Goal: Task Accomplishment & Management: Complete application form

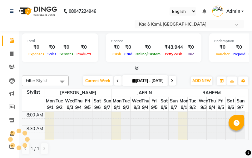
scroll to position [191, 0]
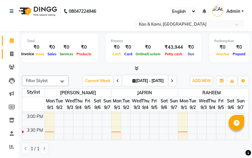
click at [12, 55] on icon at bounding box center [11, 54] width 3 height 5
select select "service"
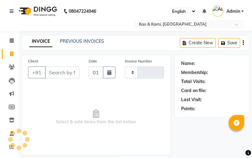
type input "0280"
select select "membership"
select select "7904"
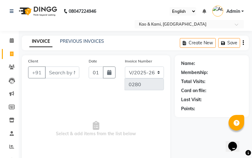
click at [64, 74] on input "Client" at bounding box center [62, 73] width 34 height 12
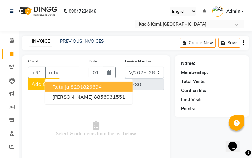
click at [69, 88] on button "rutu ja 8291826694" at bounding box center [89, 87] width 88 height 10
type input "8291826694"
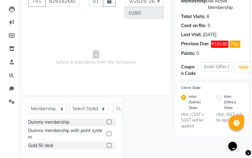
scroll to position [75, 0]
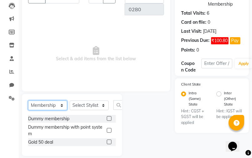
click at [65, 103] on select "Select Service Product Membership Package Voucher Prepaid Gift Card" at bounding box center [47, 106] width 39 height 10
select select "service"
click at [28, 110] on select "Select Service Product Membership Package Voucher Prepaid Gift Card" at bounding box center [47, 106] width 39 height 10
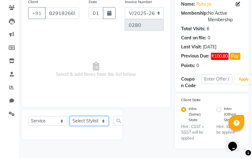
click at [92, 121] on select "Select Stylist [PERSON_NAME] [PERSON_NAME]" at bounding box center [89, 121] width 39 height 10
select select "70860"
click at [70, 116] on select "Select Stylist [PERSON_NAME] [PERSON_NAME]" at bounding box center [89, 121] width 39 height 10
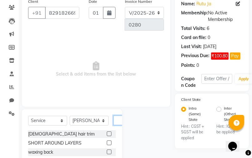
click at [120, 119] on input "text" at bounding box center [120, 121] width 15 height 10
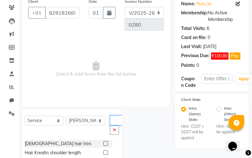
scroll to position [0, 8]
type input "h"
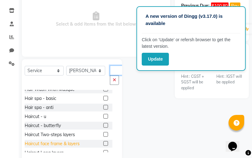
scroll to position [50, 0]
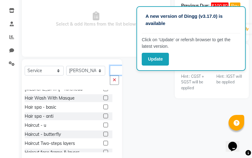
type input "hair"
click at [103, 107] on label at bounding box center [105, 107] width 5 height 5
click at [103, 107] on input "checkbox" at bounding box center [105, 107] width 4 height 4
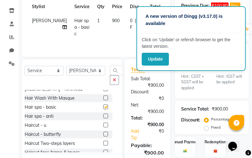
checkbox input "false"
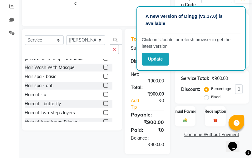
scroll to position [146, 0]
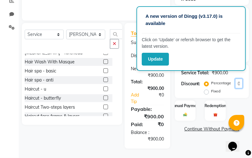
click at [240, 86] on input "0" at bounding box center [239, 84] width 8 height 10
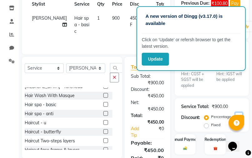
scroll to position [121, 0]
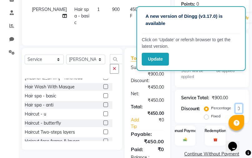
type input "5"
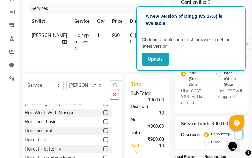
scroll to position [71, 0]
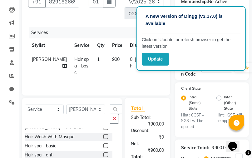
click at [112, 60] on span "900" at bounding box center [116, 60] width 8 height 6
select select "70860"
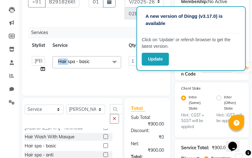
click at [99, 60] on span "Hair spa - basic x" at bounding box center [87, 62] width 69 height 12
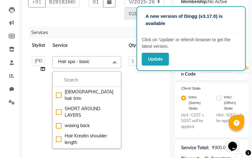
click at [150, 85] on td "900" at bounding box center [160, 103] width 26 height 100
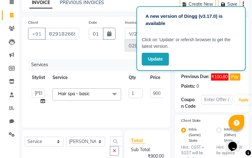
scroll to position [0, 0]
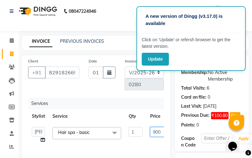
click at [155, 133] on input "900" at bounding box center [159, 132] width 19 height 10
type input "500"
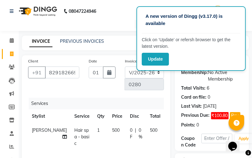
click at [170, 118] on div "Client [PHONE_NUMBER] Date [DATE] Invoice Number V/2025 V/[PHONE_NUMBER] Servic…" at bounding box center [96, 110] width 148 height 111
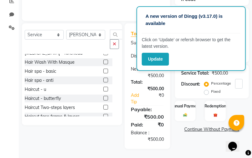
scroll to position [146, 0]
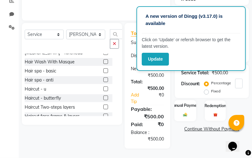
click at [188, 115] on img at bounding box center [185, 115] width 7 height 5
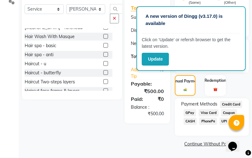
scroll to position [171, 0]
click at [195, 122] on span "CASH" at bounding box center [190, 121] width 13 height 7
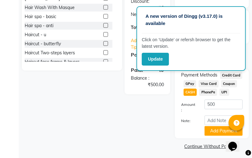
scroll to position [204, 0]
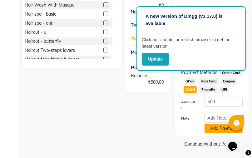
click at [210, 128] on button "Add Payment" at bounding box center [224, 129] width 38 height 10
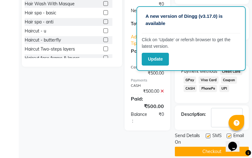
scroll to position [212, 0]
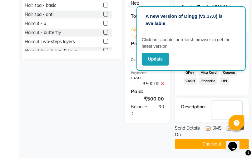
click at [201, 144] on button "Checkout" at bounding box center [212, 144] width 74 height 10
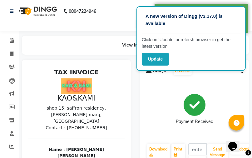
click at [148, 103] on div "Payment Received" at bounding box center [195, 109] width 97 height 47
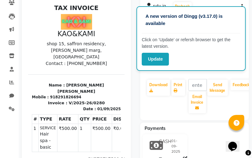
scroll to position [57, 0]
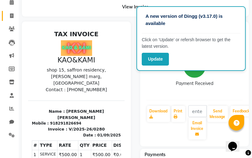
select select "7904"
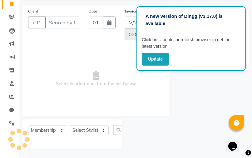
scroll to position [57, 0]
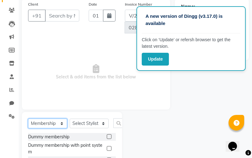
click at [54, 125] on select "Select Service Product Membership Package Voucher Prepaid Gift Card" at bounding box center [47, 124] width 39 height 10
select select "service"
click at [28, 126] on select "Select Service Product Membership Package Voucher Prepaid Gift Card" at bounding box center [47, 124] width 39 height 10
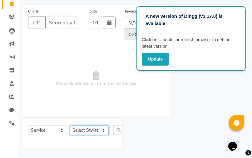
click at [78, 131] on select "Select Stylist [PERSON_NAME] [PERSON_NAME]" at bounding box center [89, 131] width 39 height 10
select select "70860"
click at [70, 126] on select "Select Stylist [PERSON_NAME] [PERSON_NAME]" at bounding box center [89, 131] width 39 height 10
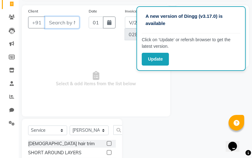
click at [71, 24] on input "Client" at bounding box center [62, 23] width 34 height 12
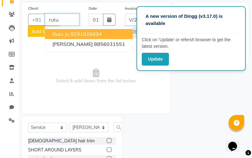
scroll to position [38, 0]
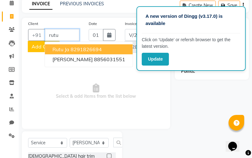
click at [75, 48] on ngb-highlight "8291826694" at bounding box center [86, 49] width 31 height 6
type input "8291826694"
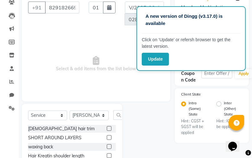
scroll to position [63, 0]
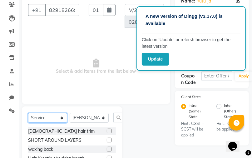
click at [58, 118] on select "Select Service Product Membership Package Voucher Prepaid Gift Card" at bounding box center [47, 118] width 39 height 10
click at [28, 113] on select "Select Service Product Membership Package Voucher Prepaid Gift Card" at bounding box center [47, 118] width 39 height 10
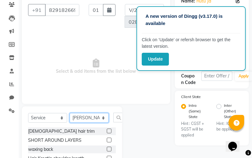
click at [82, 118] on select "Select Stylist [PERSON_NAME] [PERSON_NAME]" at bounding box center [89, 118] width 39 height 10
click at [121, 116] on input "text" at bounding box center [120, 118] width 15 height 10
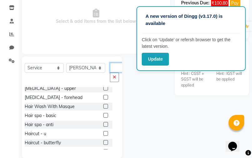
scroll to position [50, 0]
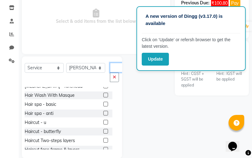
type input "hair"
click at [103, 140] on label at bounding box center [105, 140] width 5 height 5
click at [103, 140] on input "checkbox" at bounding box center [105, 141] width 4 height 4
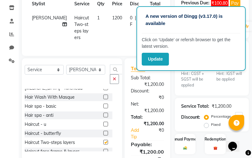
checkbox input "false"
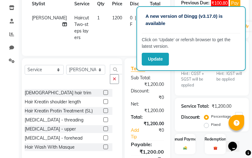
click at [112, 18] on span "1200" at bounding box center [117, 18] width 10 height 6
select select "70860"
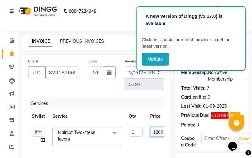
click at [158, 133] on input "1200" at bounding box center [159, 132] width 19 height 10
type input "400"
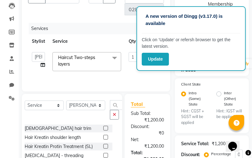
scroll to position [146, 0]
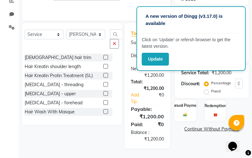
click at [188, 118] on div "Manual Payment" at bounding box center [185, 110] width 22 height 21
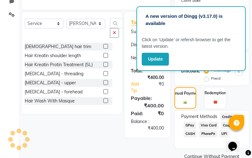
scroll to position [171, 0]
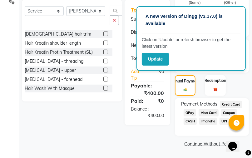
click at [193, 123] on span "CASH" at bounding box center [190, 121] width 13 height 7
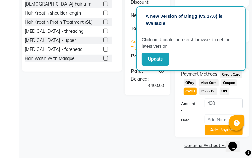
scroll to position [204, 0]
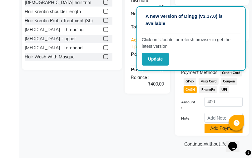
click at [216, 130] on button "Add Payment" at bounding box center [224, 129] width 38 height 10
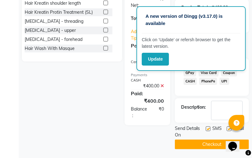
scroll to position [212, 0]
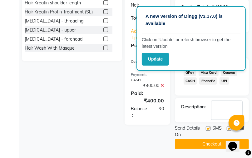
click at [191, 72] on span "GPay" at bounding box center [190, 72] width 13 height 7
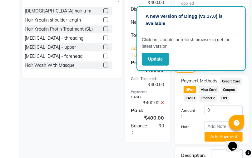
scroll to position [244, 0]
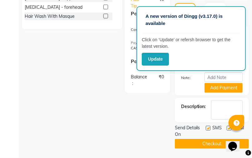
click at [198, 140] on button "Checkout" at bounding box center [212, 144] width 74 height 10
